Goal: Entertainment & Leisure: Consume media (video, audio)

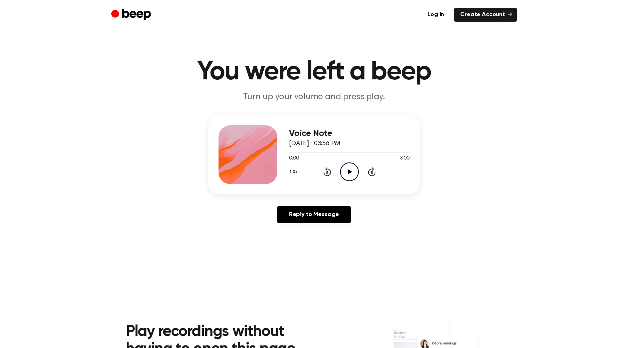
click at [348, 165] on icon "Play Audio" at bounding box center [349, 171] width 19 height 19
click at [348, 165] on icon "Pause Audio" at bounding box center [349, 171] width 19 height 19
click at [329, 175] on icon "Rewind 5 seconds" at bounding box center [327, 172] width 8 height 10
click at [348, 173] on icon "Play Audio" at bounding box center [349, 171] width 19 height 19
click at [348, 173] on icon at bounding box center [349, 171] width 3 height 5
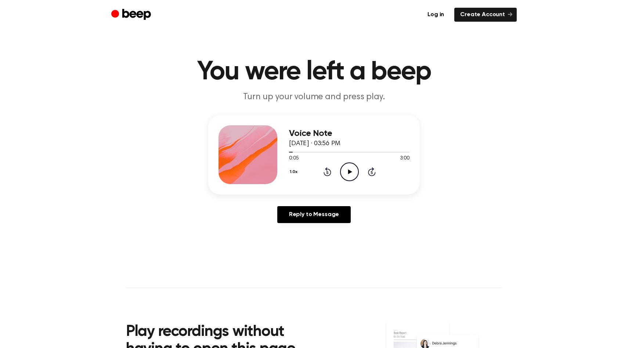
click at [348, 173] on icon "Play Audio" at bounding box center [349, 171] width 19 height 19
click at [348, 173] on icon at bounding box center [349, 171] width 3 height 5
click at [348, 173] on icon "Play Audio" at bounding box center [349, 171] width 19 height 19
click at [348, 173] on icon at bounding box center [349, 171] width 3 height 5
click at [348, 173] on icon "Play Audio" at bounding box center [349, 171] width 19 height 19
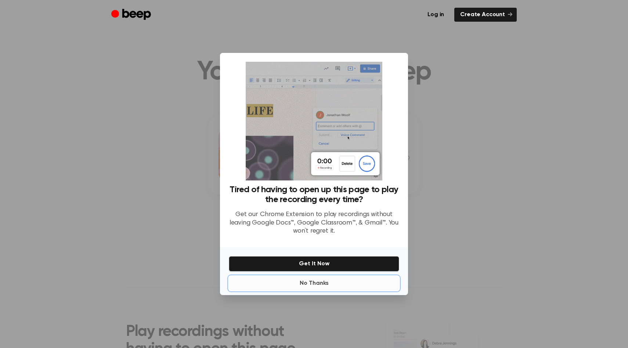
click at [302, 283] on button "No Thanks" at bounding box center [314, 283] width 171 height 15
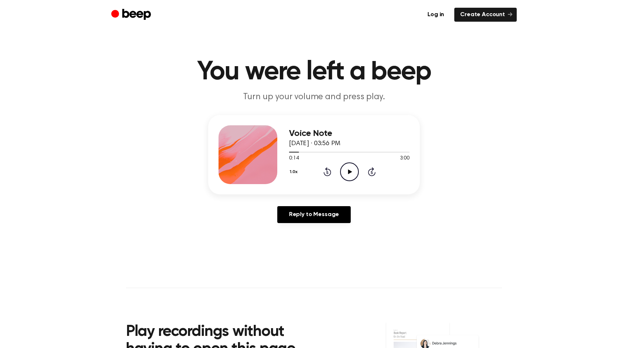
click at [346, 165] on icon "Play Audio" at bounding box center [349, 171] width 19 height 19
click at [294, 149] on div at bounding box center [349, 152] width 121 height 6
click at [345, 169] on icon "Pause Audio" at bounding box center [349, 171] width 19 height 19
click at [345, 169] on icon "Play Audio" at bounding box center [349, 171] width 19 height 19
click at [345, 169] on icon "Pause Audio" at bounding box center [349, 171] width 19 height 19
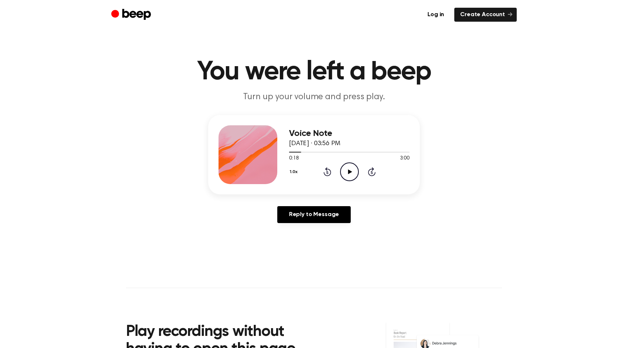
click at [345, 169] on icon "Play Audio" at bounding box center [349, 171] width 19 height 19
click at [345, 169] on icon "Pause Audio" at bounding box center [349, 171] width 19 height 19
click at [345, 169] on icon "Play Audio" at bounding box center [349, 171] width 19 height 19
click at [345, 169] on icon "Pause Audio" at bounding box center [349, 171] width 19 height 19
click at [343, 165] on circle at bounding box center [350, 172] width 18 height 18
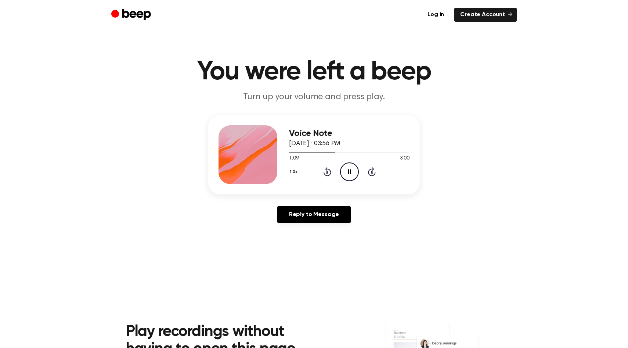
click at [343, 165] on circle at bounding box center [350, 172] width 18 height 18
